Goal: Information Seeking & Learning: Learn about a topic

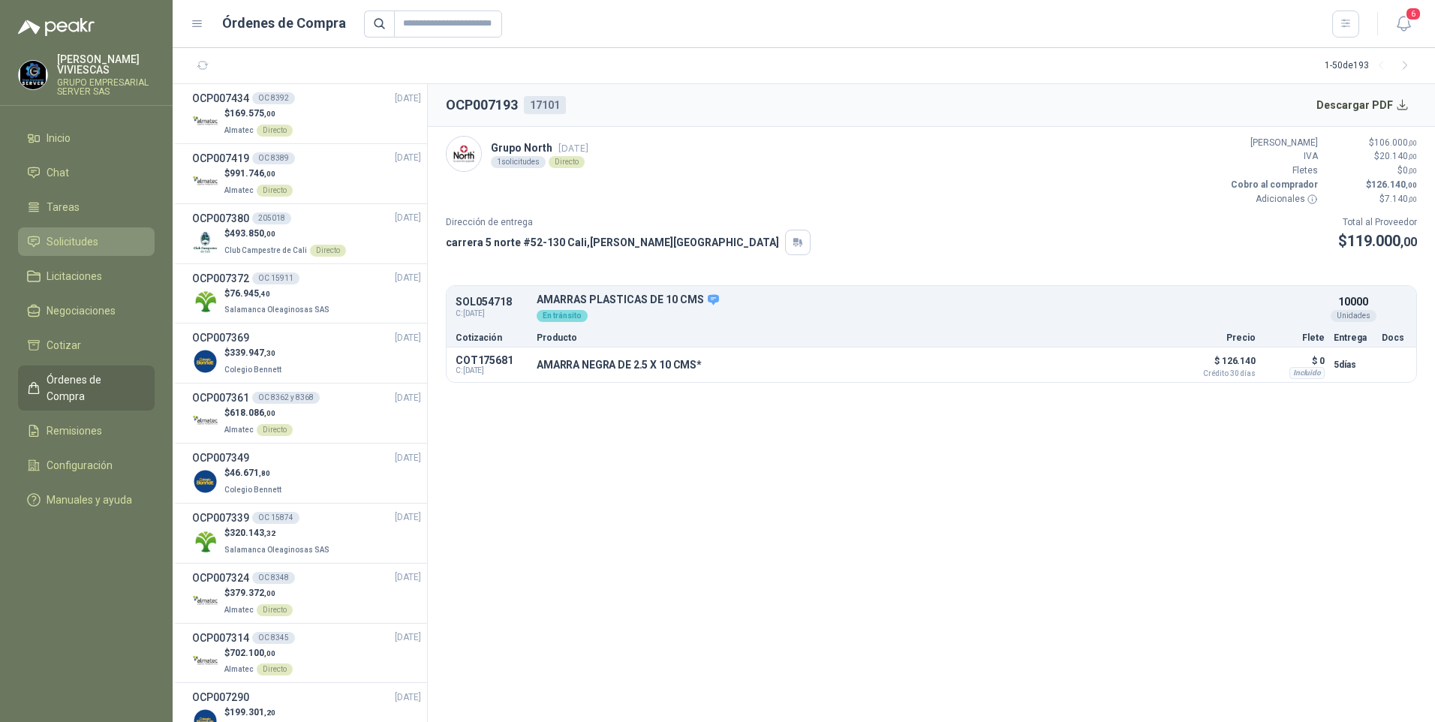
click at [79, 242] on span "Solicitudes" at bounding box center [73, 241] width 52 height 17
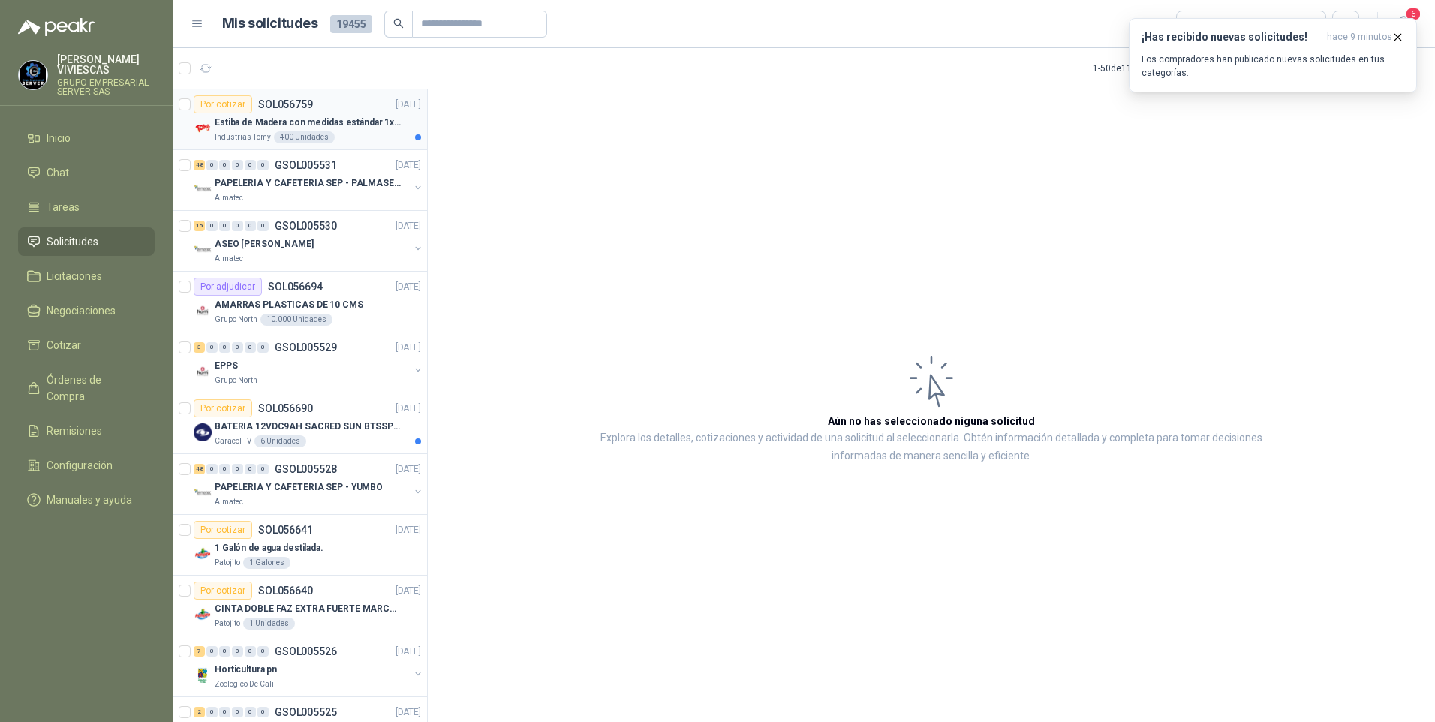
click at [335, 124] on p "Estiba de Madera con medidas estándar 1x120x15 de alto" at bounding box center [308, 123] width 187 height 14
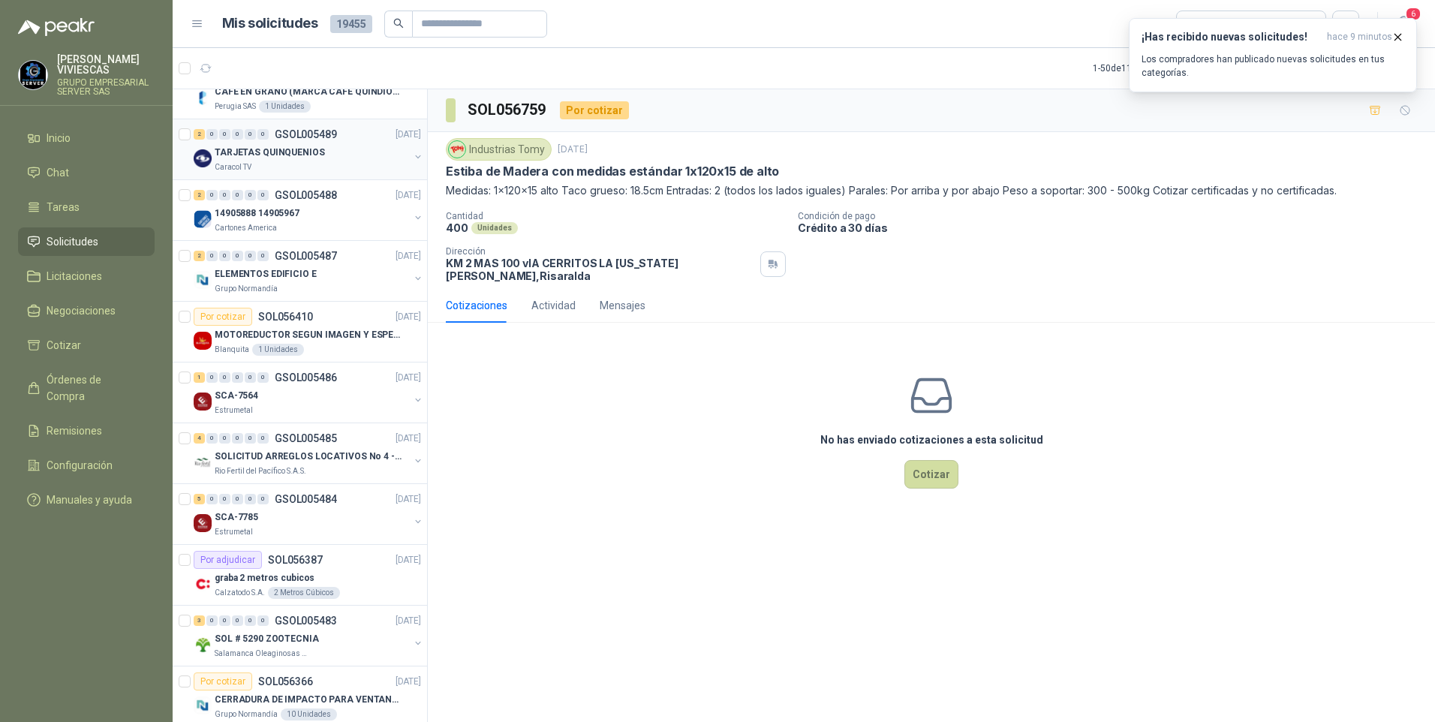
scroll to position [1952, 0]
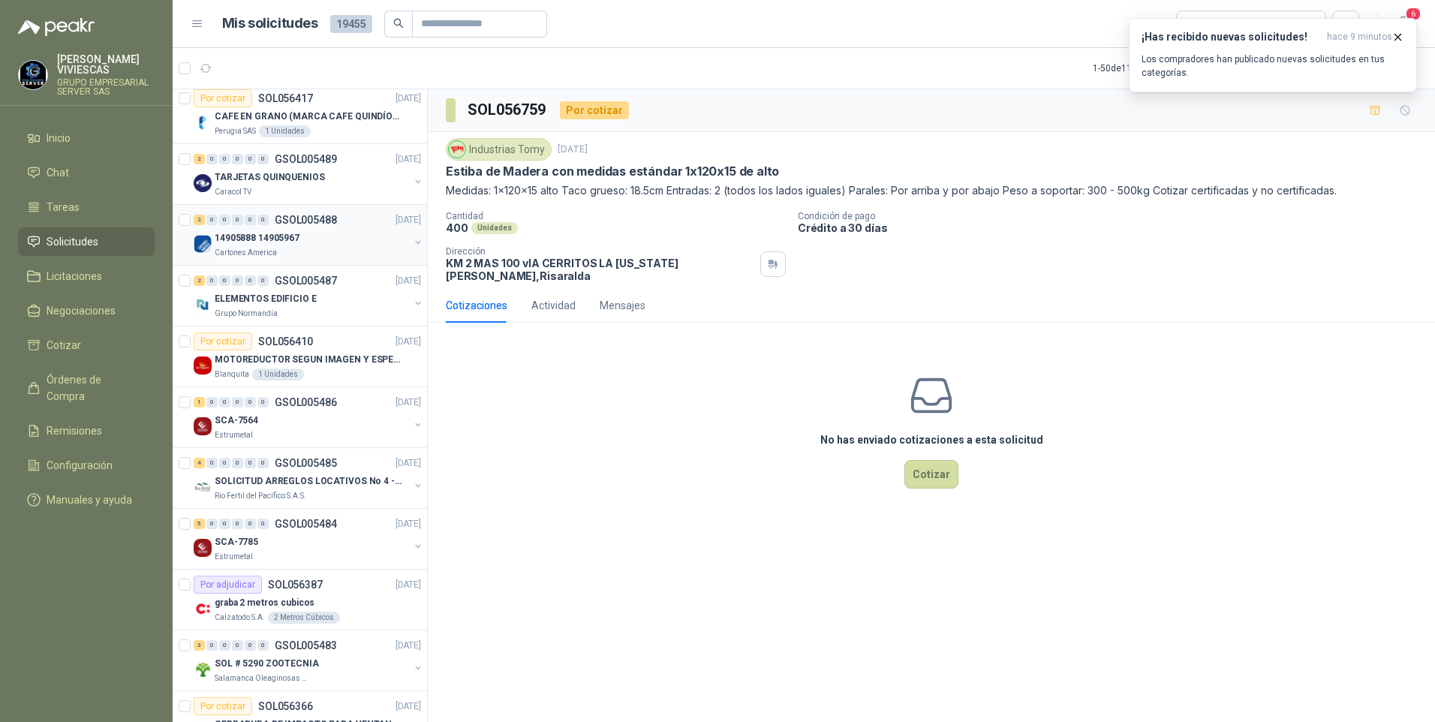
click at [248, 245] on div "14905888 14905967" at bounding box center [312, 238] width 194 height 18
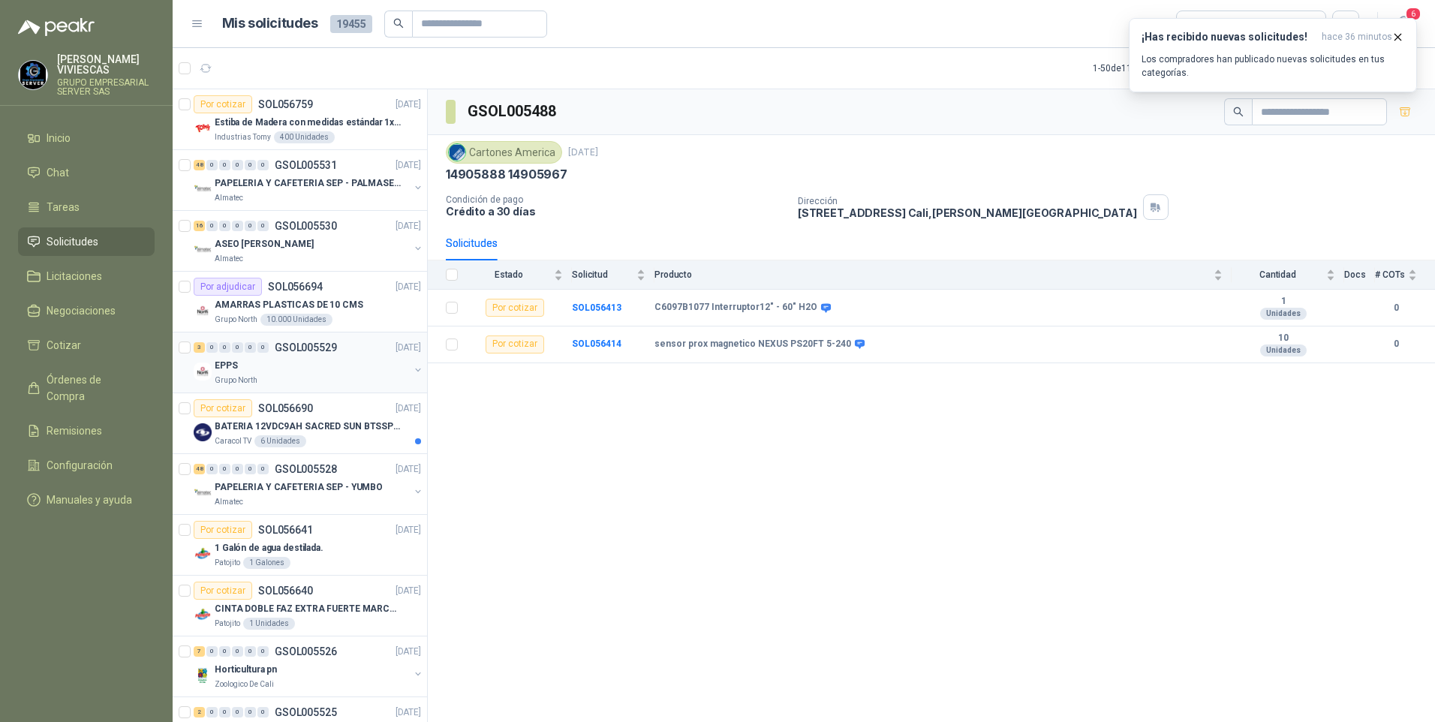
click at [260, 374] on div "EPPS" at bounding box center [312, 366] width 194 height 18
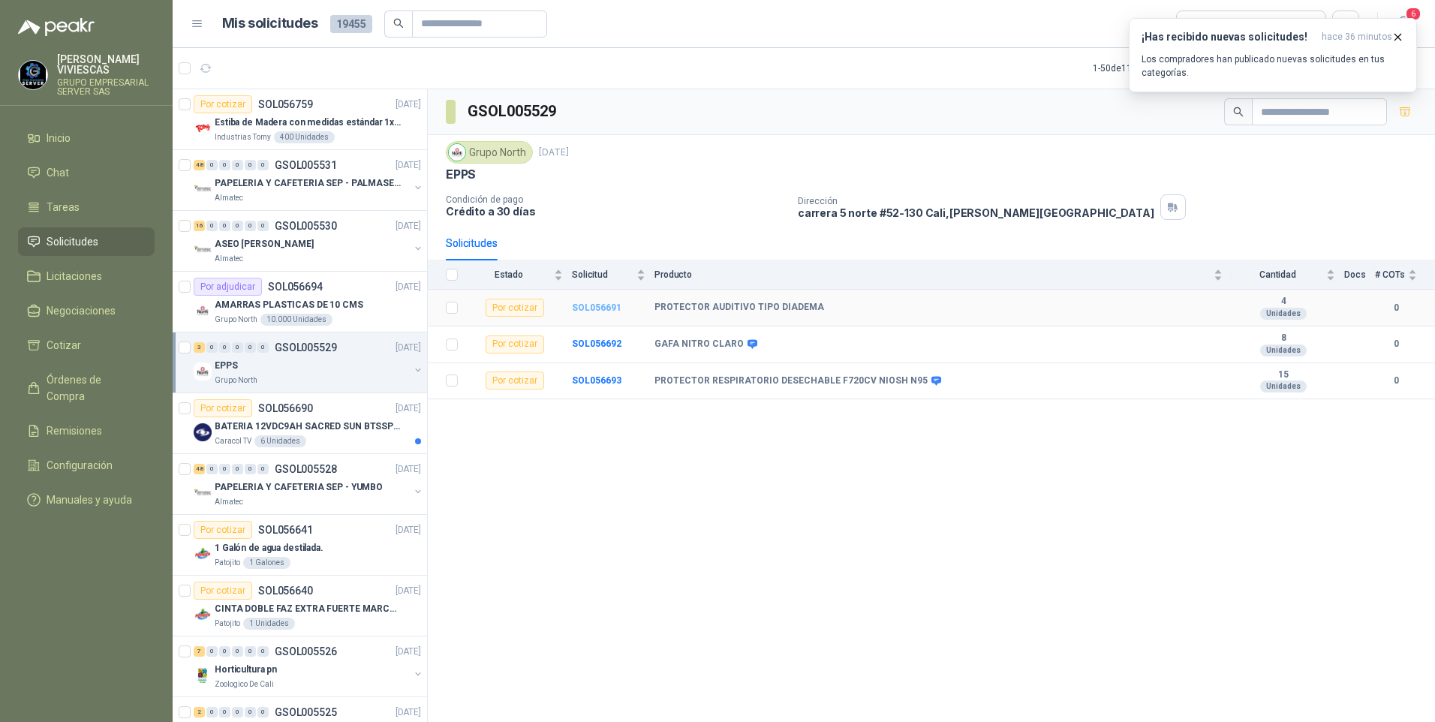
click at [599, 312] on b "SOL056691" at bounding box center [597, 308] width 50 height 11
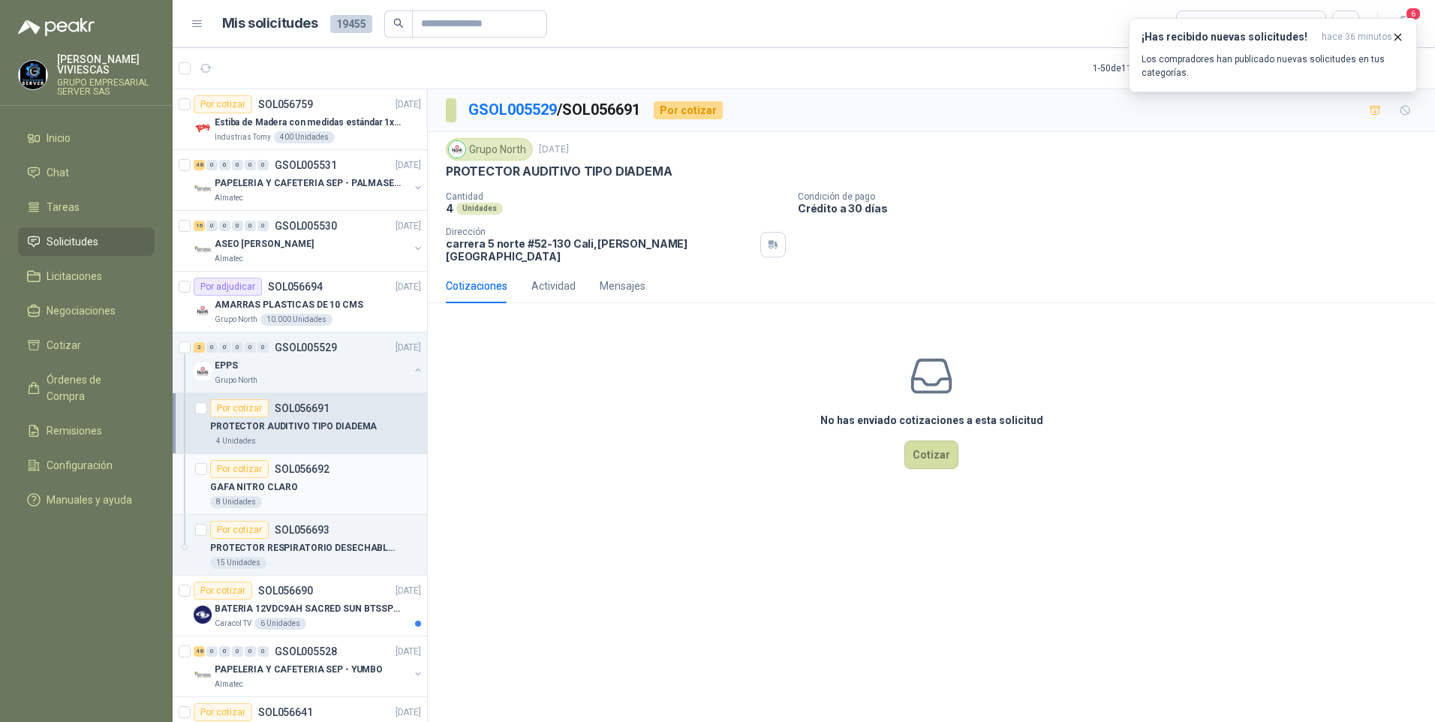
click at [275, 492] on p "GAFA NITRO CLARO" at bounding box center [254, 487] width 88 height 14
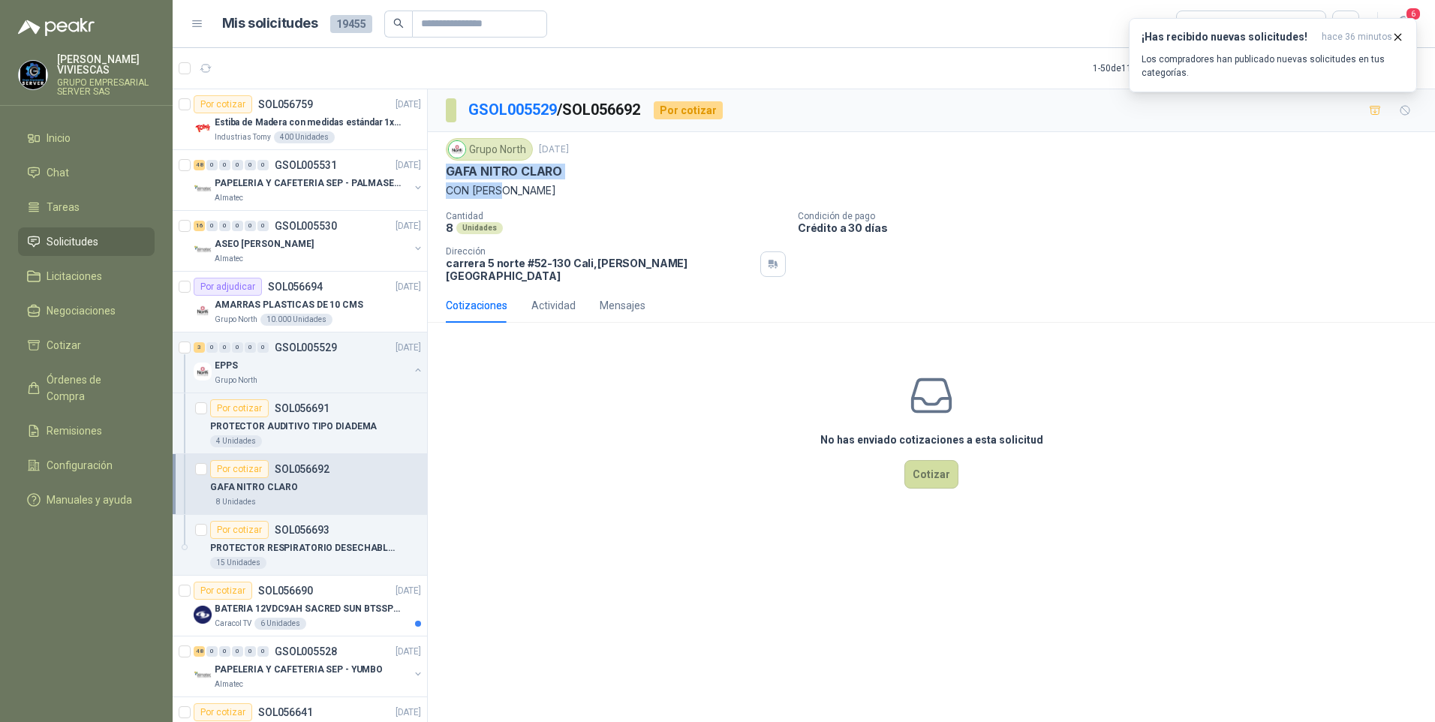
drag, startPoint x: 441, startPoint y: 171, endPoint x: 548, endPoint y: 193, distance: 109.5
click at [548, 193] on div "Grupo North [DATE] GAFA NITRO CLARO CON [PERSON_NAME] 8 Unidades Condición de p…" at bounding box center [931, 210] width 1007 height 156
drag, startPoint x: 548, startPoint y: 193, endPoint x: 512, endPoint y: 183, distance: 37.3
copy div "GAFA NITRO CLARO CON [PERSON_NAME]"
